Goal: Answer question/provide support

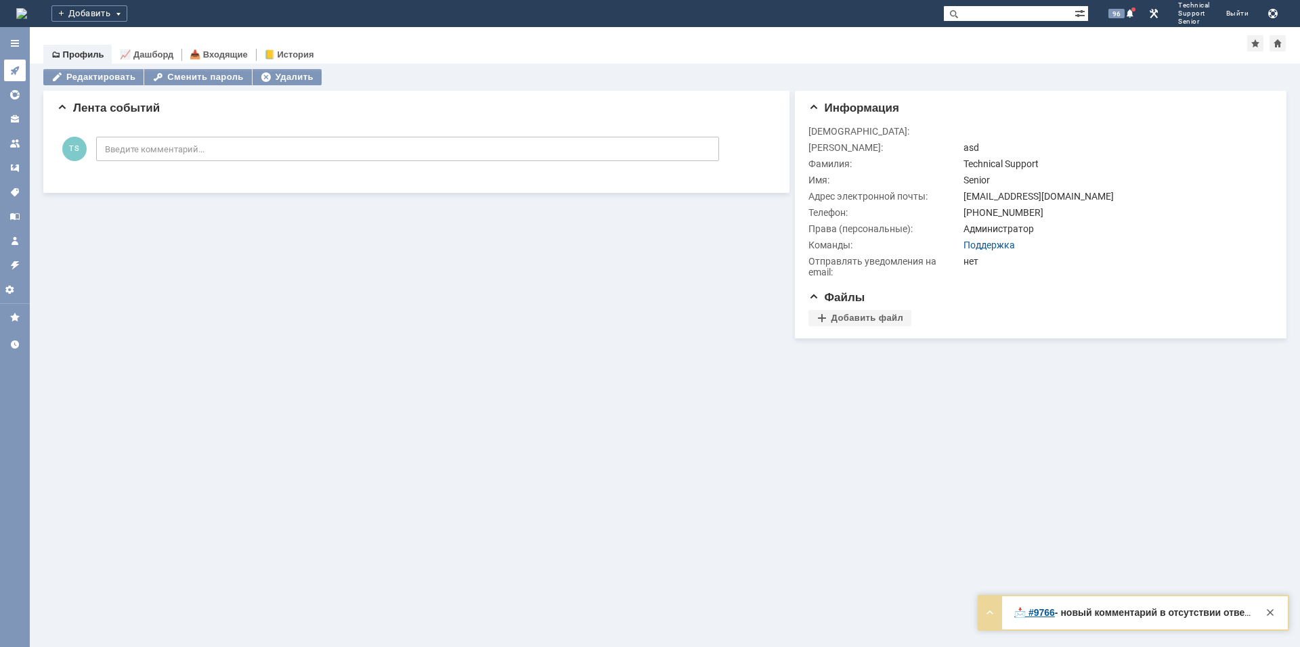
click at [22, 69] on link at bounding box center [15, 71] width 22 height 22
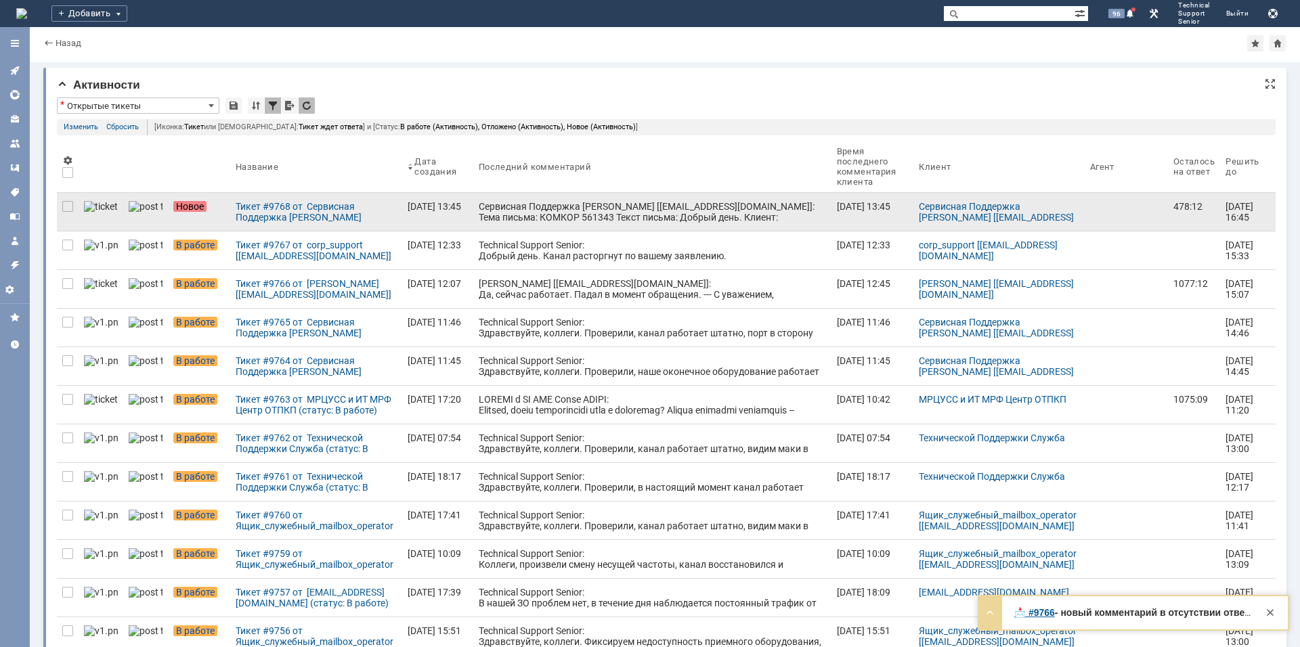
click at [527, 209] on div "Сервисная Поддержка [PERSON_NAME] [[EMAIL_ADDRESS][DOMAIN_NAME]]: Тема письма: …" at bounding box center [652, 244] width 347 height 87
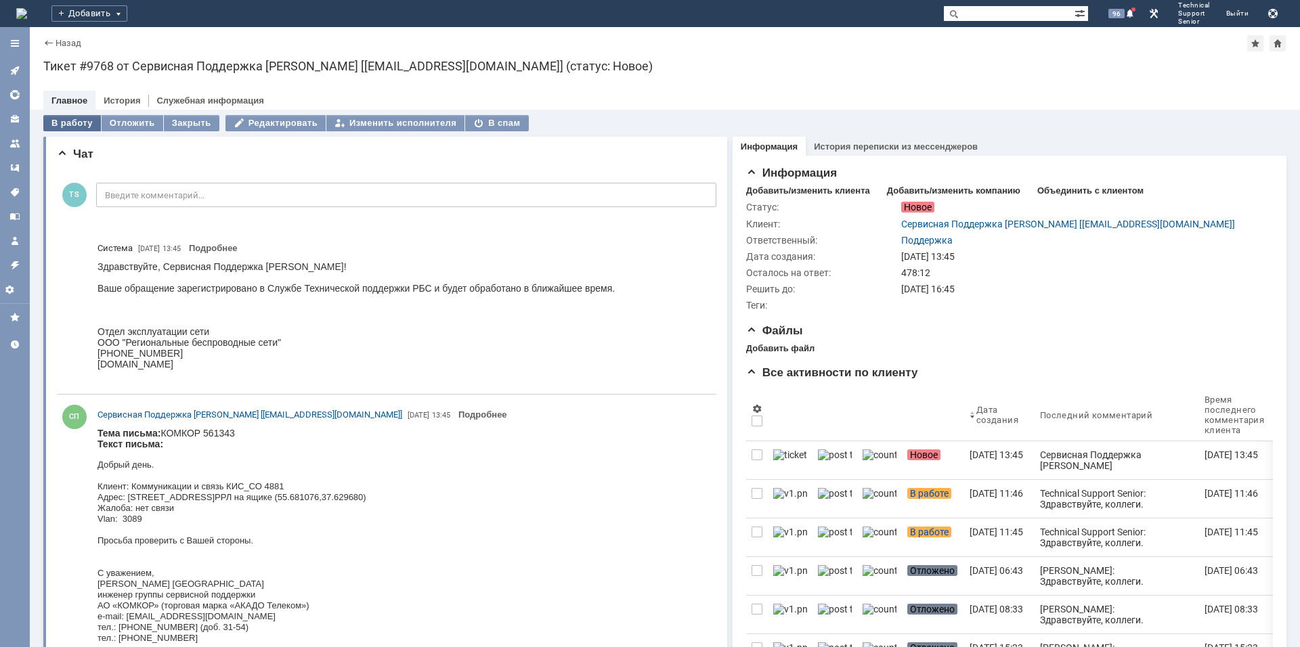
click at [84, 126] on div "В работу" at bounding box center [72, 123] width 58 height 16
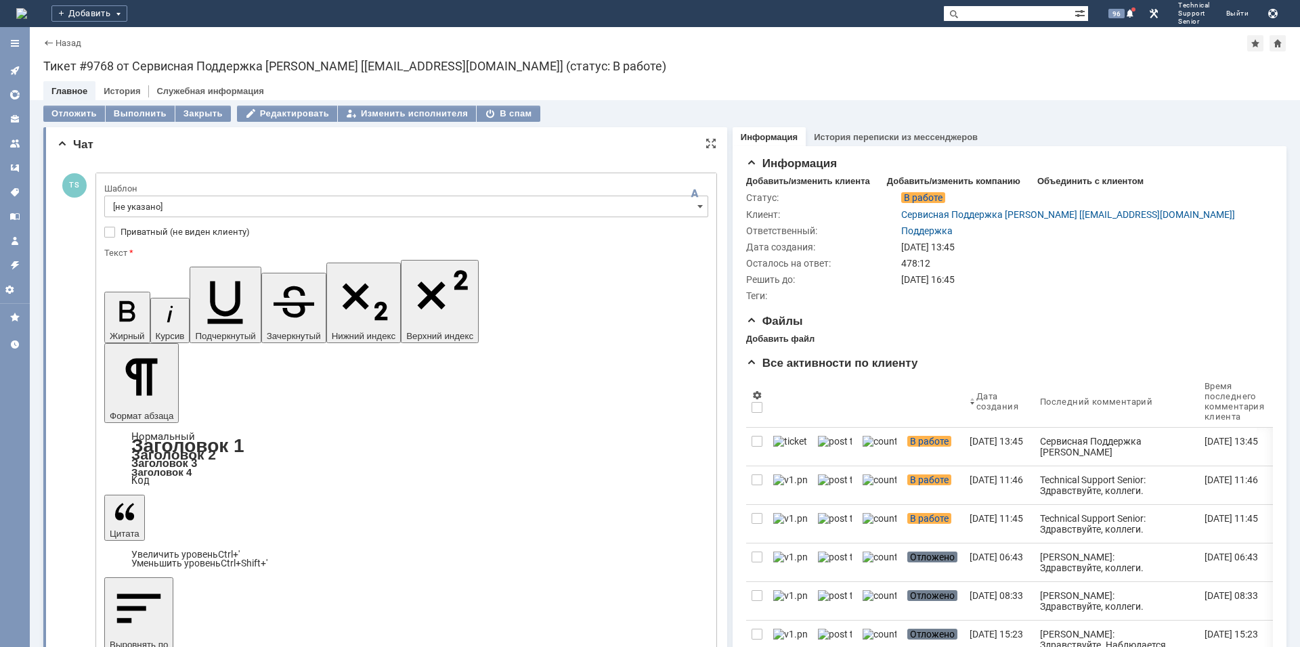
click at [389, 204] on input "[не указано]" at bounding box center [406, 207] width 604 height 22
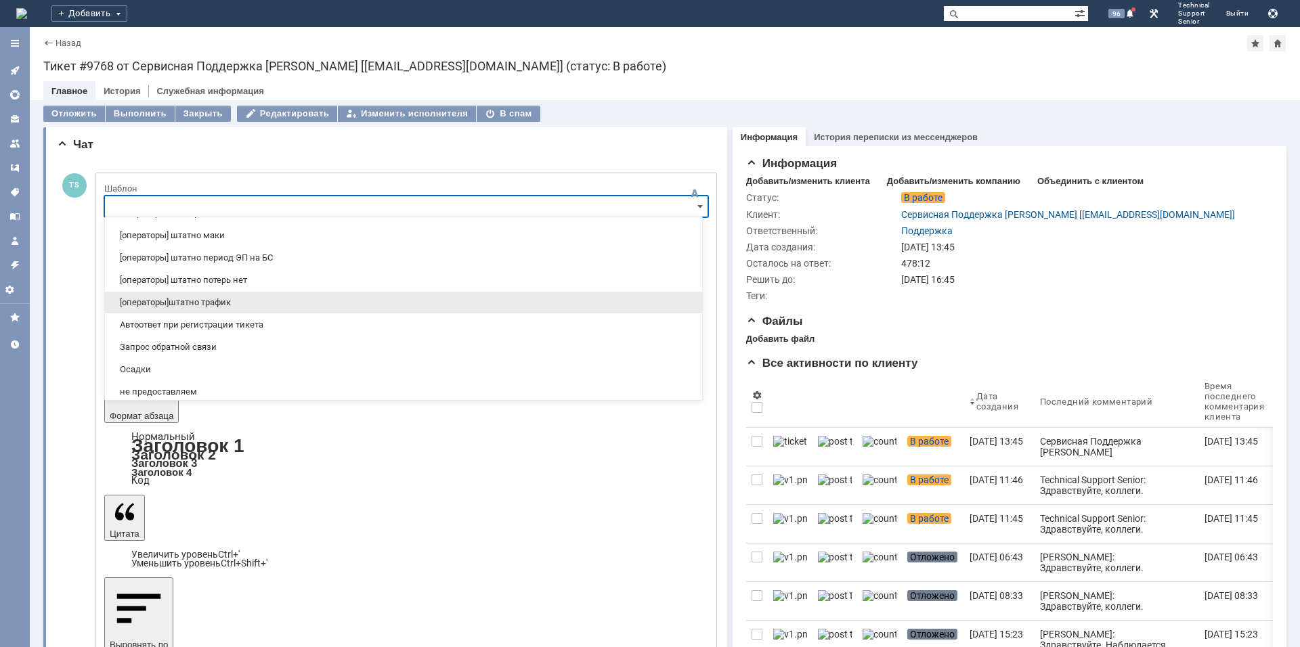
scroll to position [196, 0]
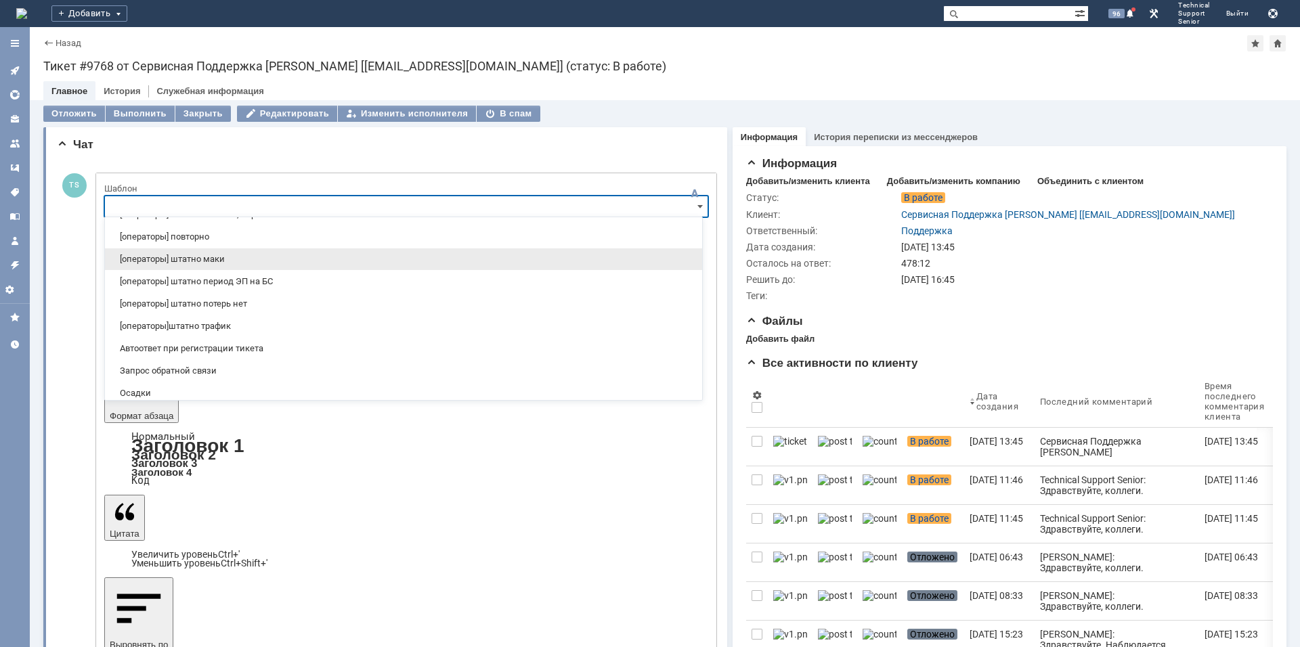
click at [260, 259] on span "[операторы] штатно маки" at bounding box center [403, 259] width 581 height 11
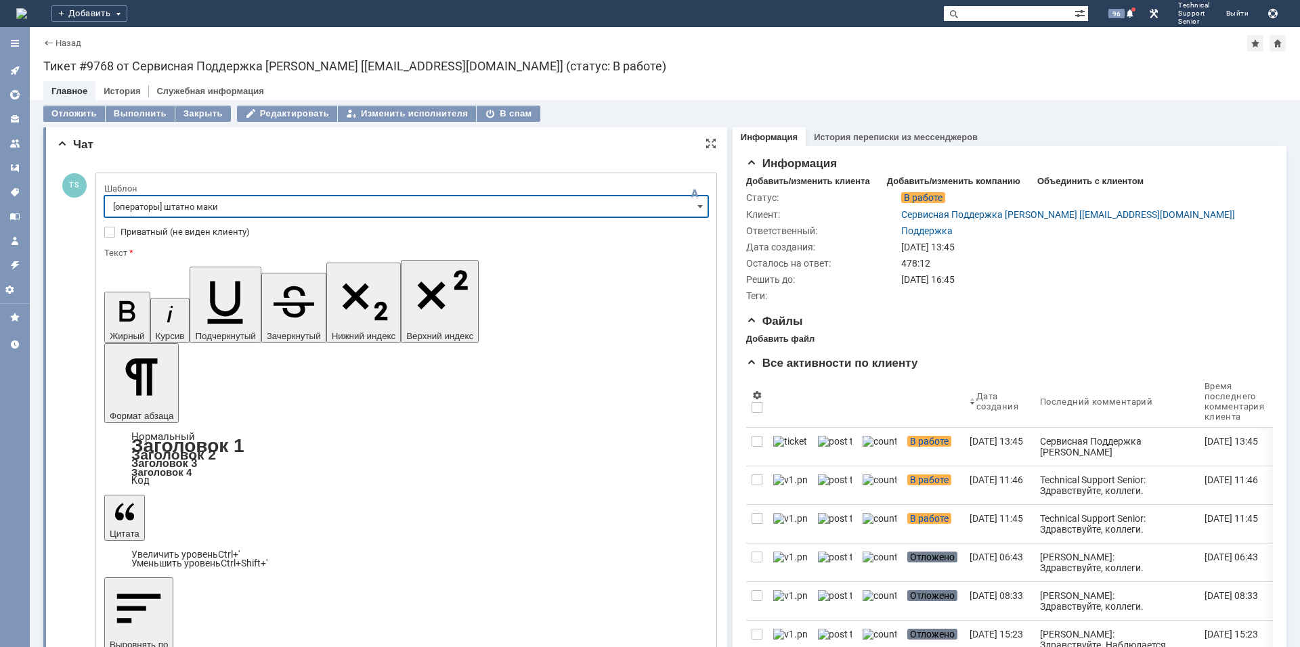
type input "[операторы] штатно маки"
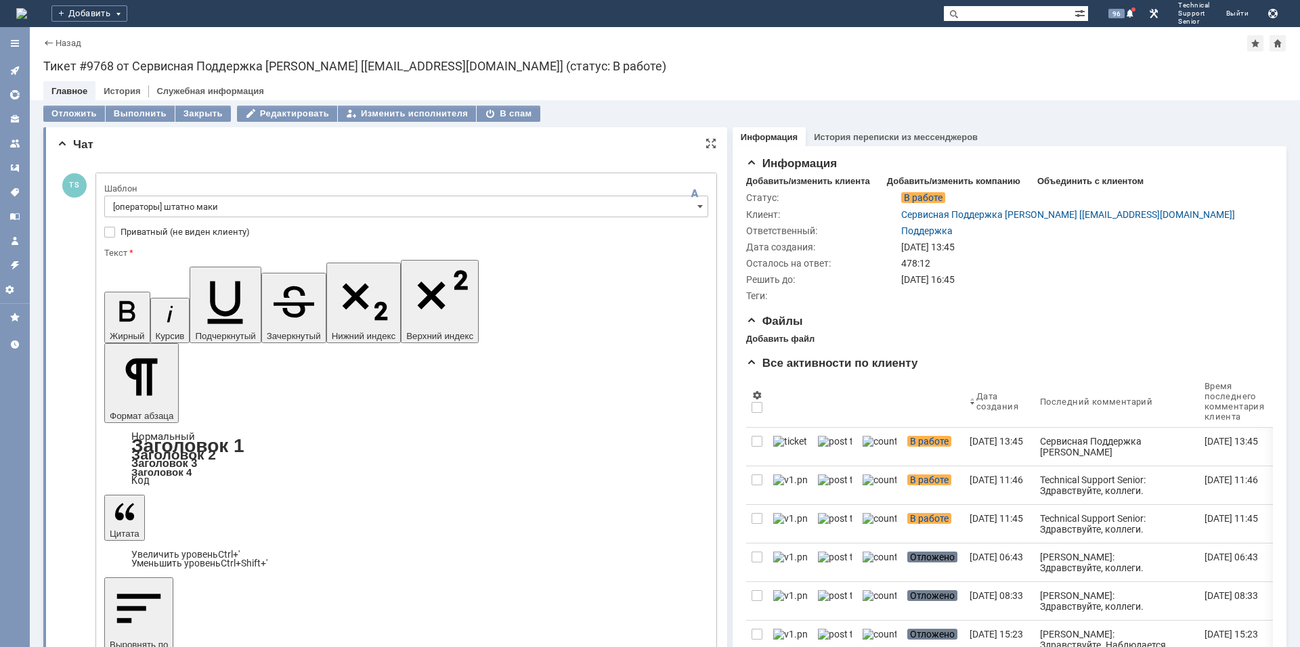
drag, startPoint x: 372, startPoint y: 3930, endPoint x: 326, endPoint y: 3928, distance: 46.1
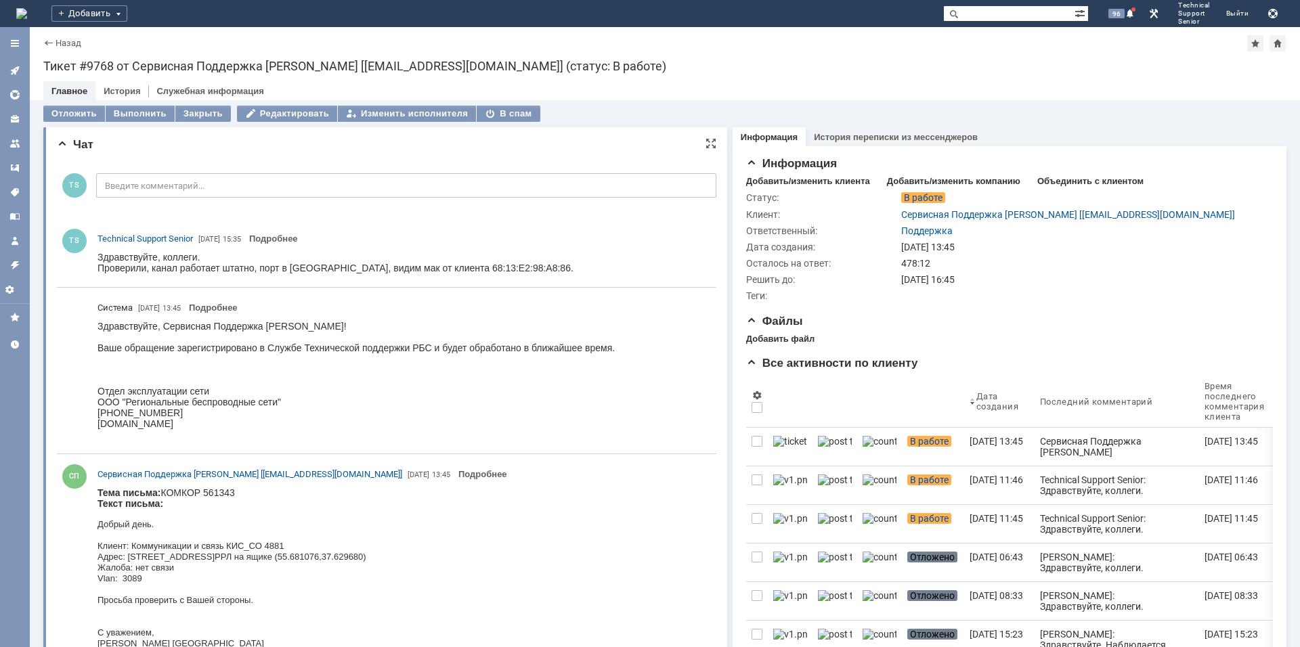
scroll to position [0, 0]
click at [14, 70] on icon at bounding box center [14, 70] width 9 height 9
